Goal: Navigation & Orientation: Find specific page/section

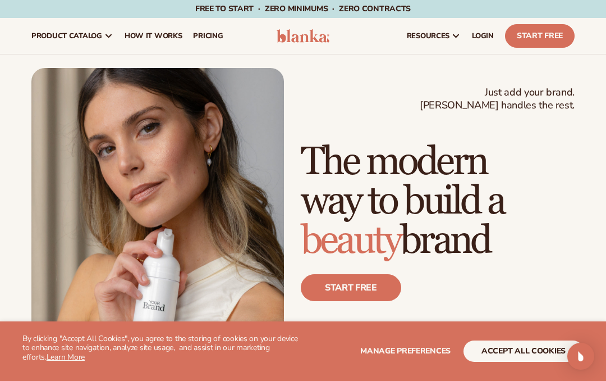
click at [484, 43] on link "LOGIN" at bounding box center [482, 36] width 33 height 36
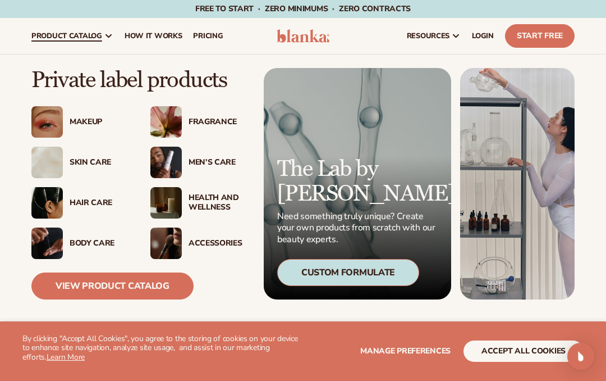
click at [108, 280] on link "View Product Catalog" at bounding box center [112, 285] width 162 height 27
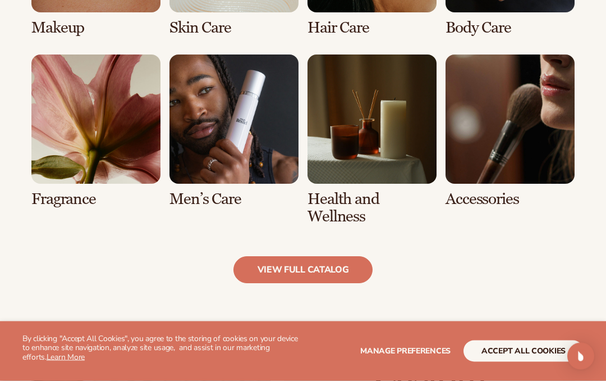
click at [292, 270] on link "view full catalog" at bounding box center [303, 269] width 140 height 27
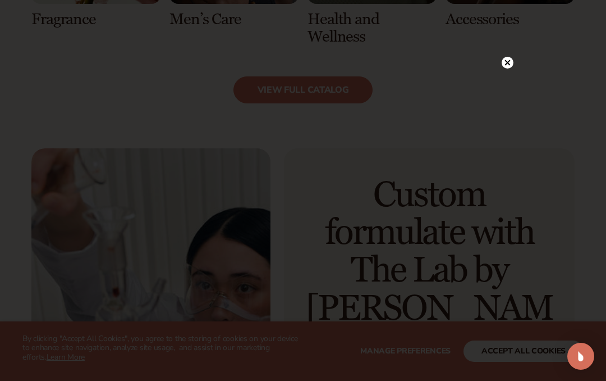
scroll to position [1219, 0]
